Goal: Navigation & Orientation: Understand site structure

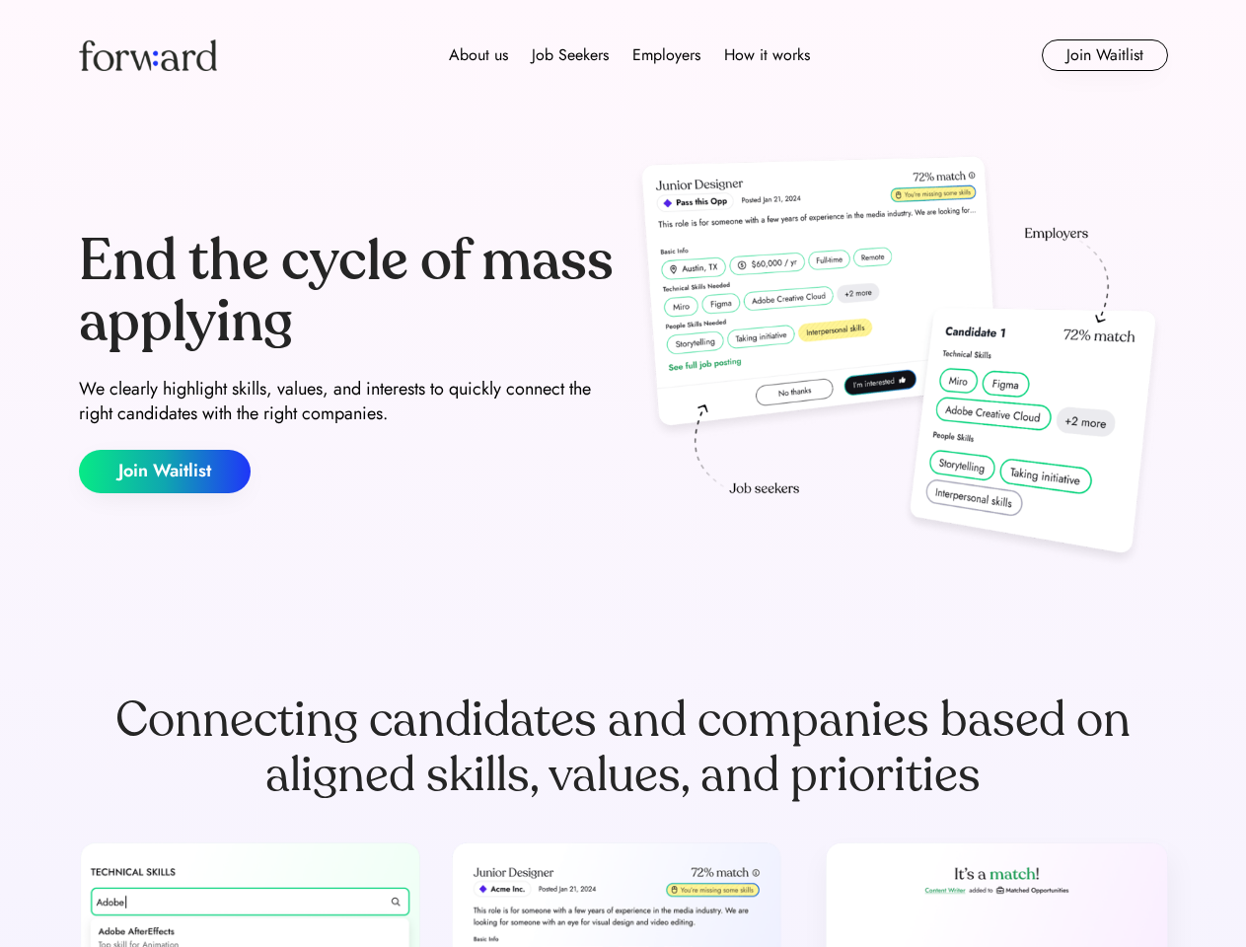
click at [622, 473] on div "End the cycle of mass applying We clearly highlight skills, values, and interes…" at bounding box center [623, 362] width 1089 height 424
click at [623, 55] on div "About us Job Seekers Employers How it works" at bounding box center [629, 55] width 777 height 24
click at [148, 55] on img at bounding box center [148, 55] width 138 height 32
click at [629, 55] on div "About us Job Seekers Employers How it works" at bounding box center [629, 55] width 777 height 24
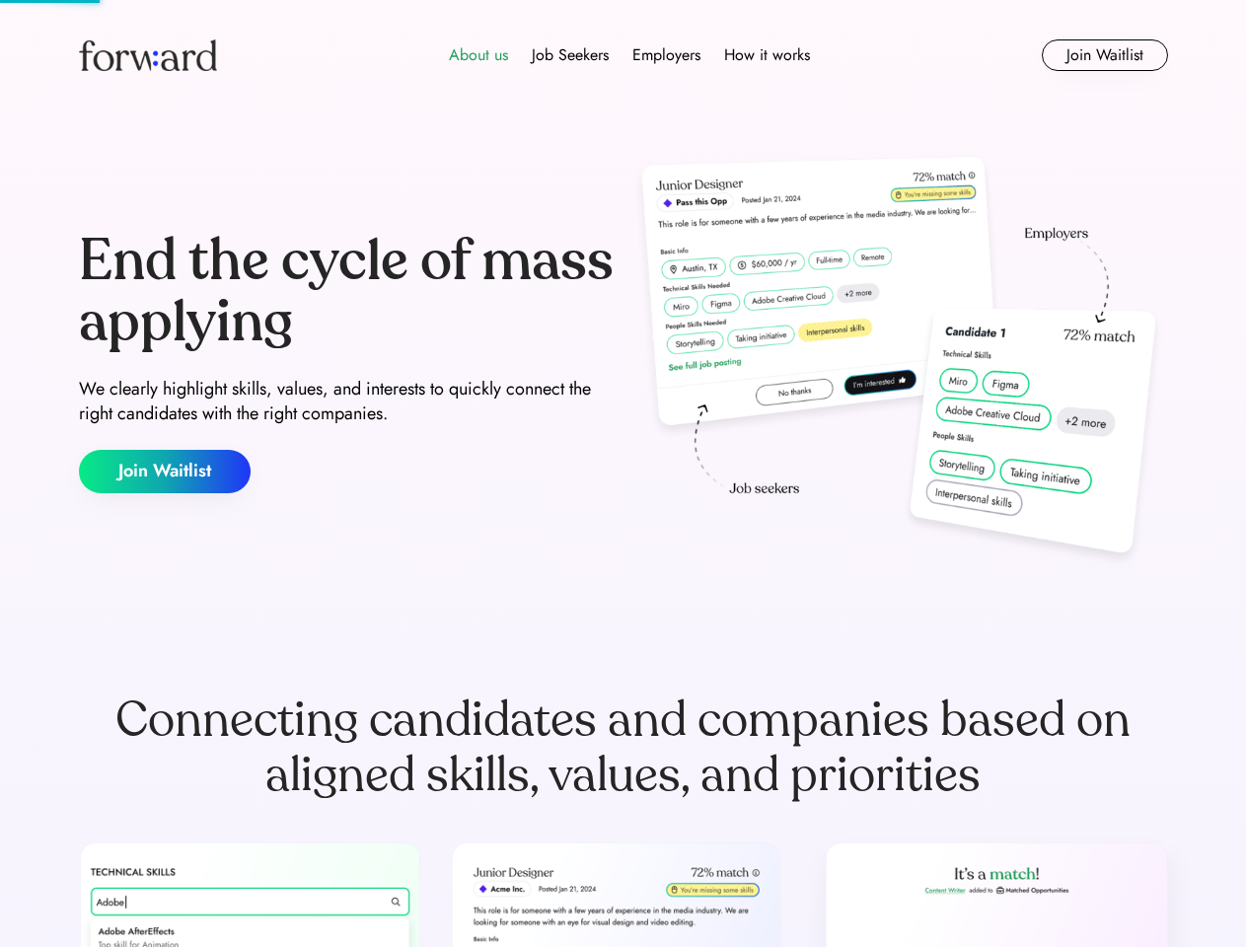
click at [478, 55] on div "About us" at bounding box center [478, 55] width 59 height 24
click at [570, 55] on div "Job Seekers" at bounding box center [570, 55] width 77 height 24
click at [666, 55] on div "Employers" at bounding box center [666, 55] width 68 height 24
click at [765, 55] on div "How it works" at bounding box center [767, 55] width 86 height 24
